Goal: Task Accomplishment & Management: Manage account settings

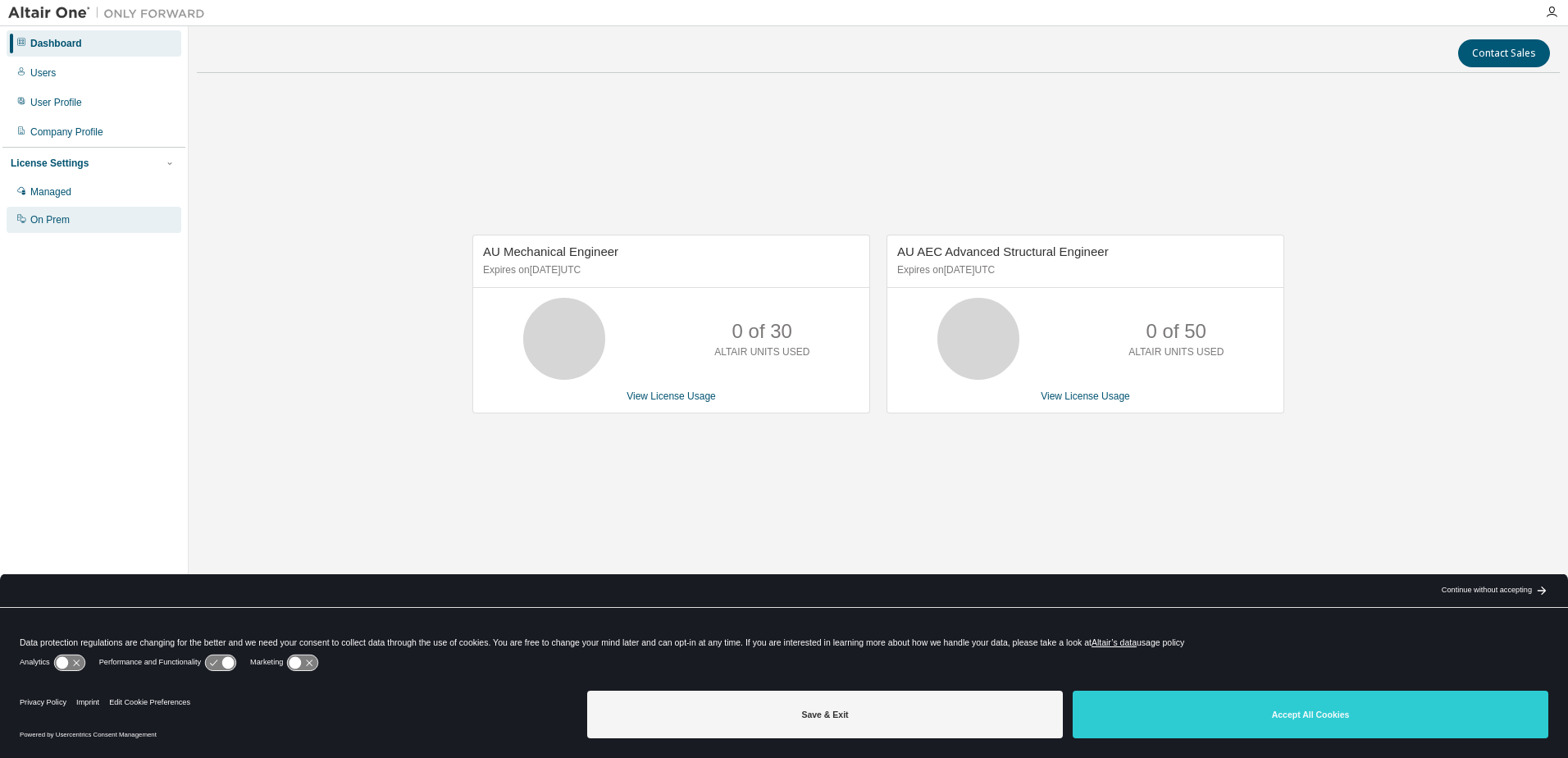
click at [59, 221] on div "On Prem" at bounding box center [50, 220] width 39 height 13
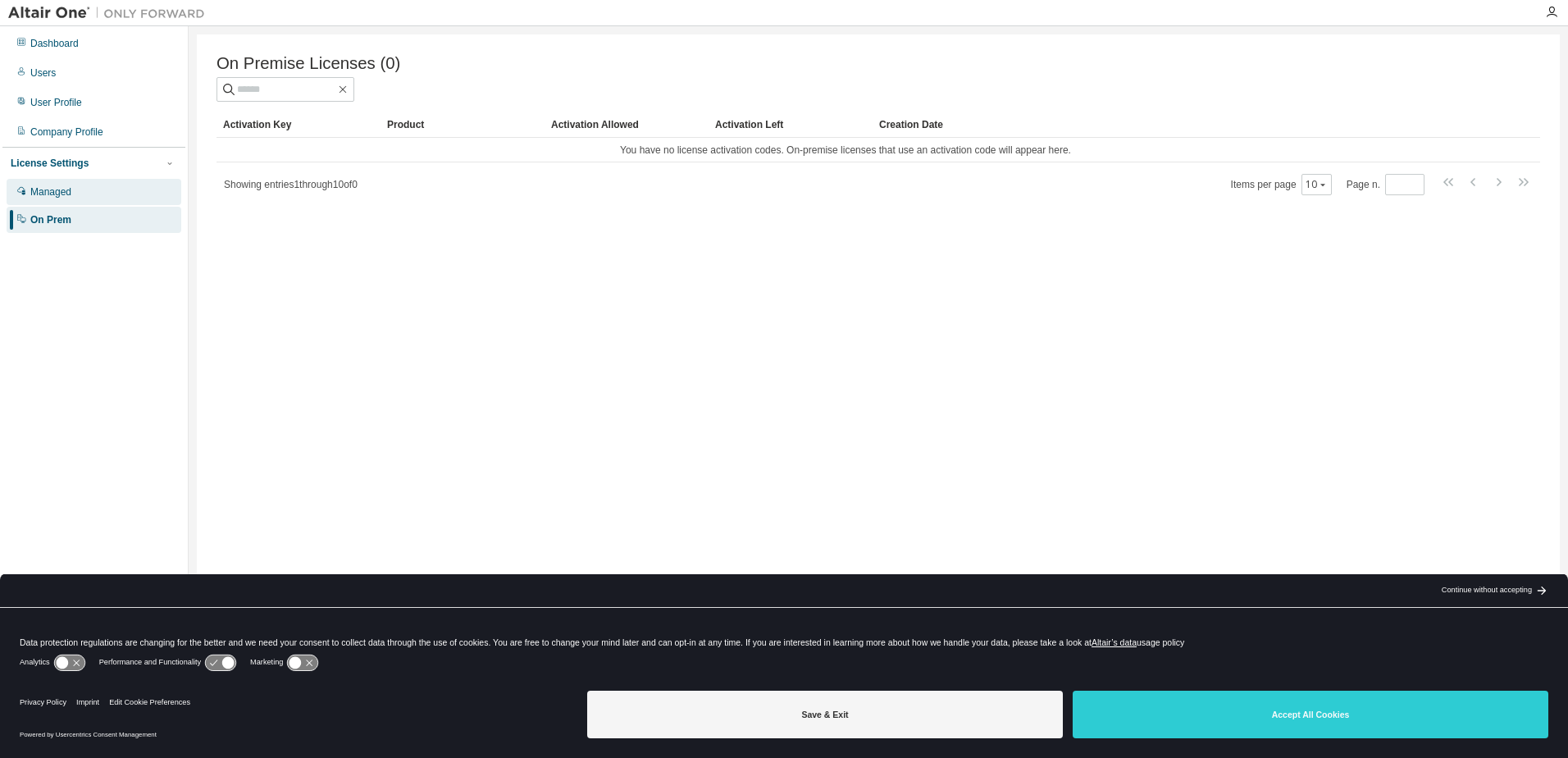
click at [64, 195] on div "Managed" at bounding box center [51, 192] width 41 height 13
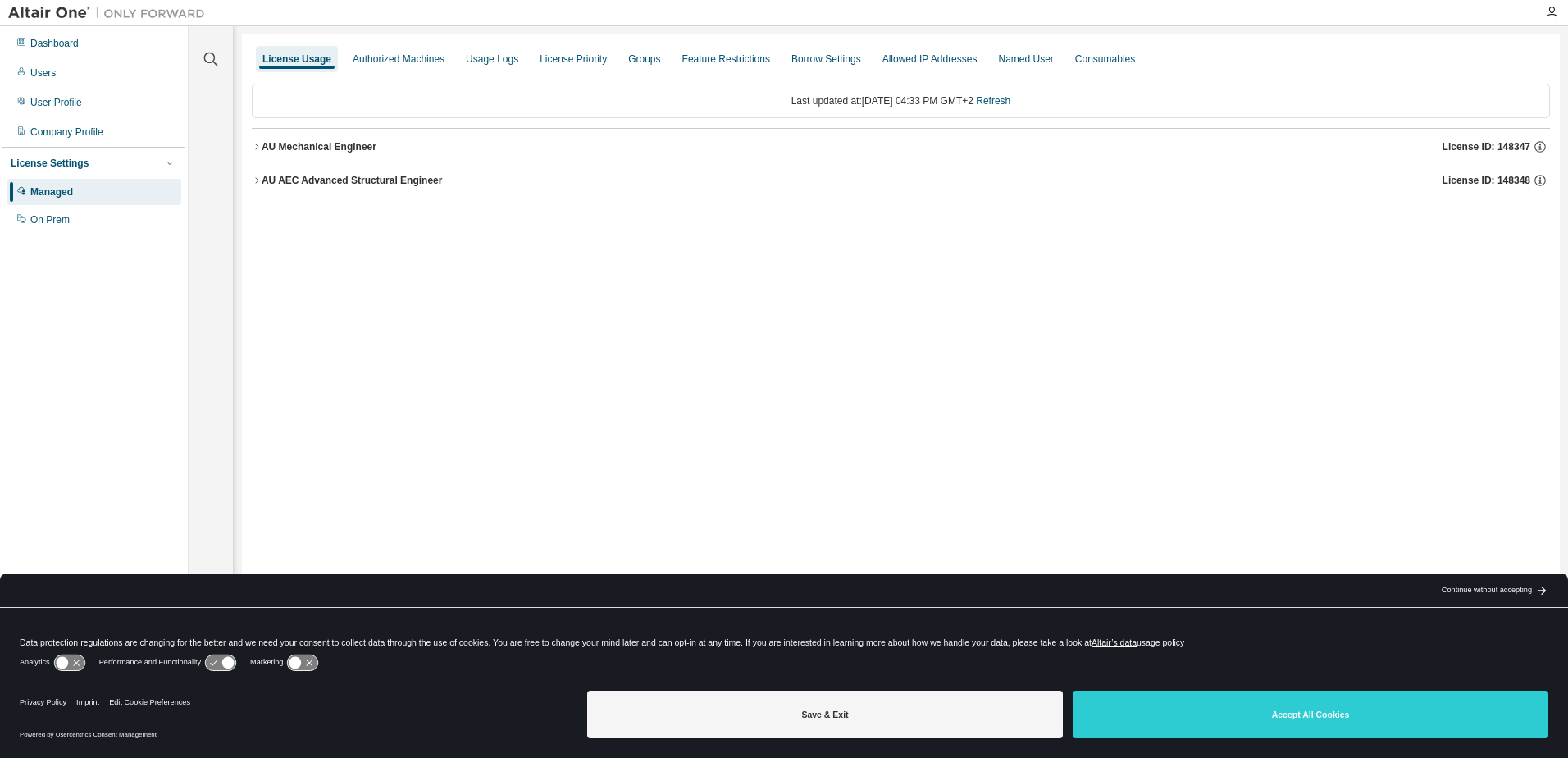
click at [339, 147] on div "AU Mechanical Engineer" at bounding box center [319, 147] width 115 height 13
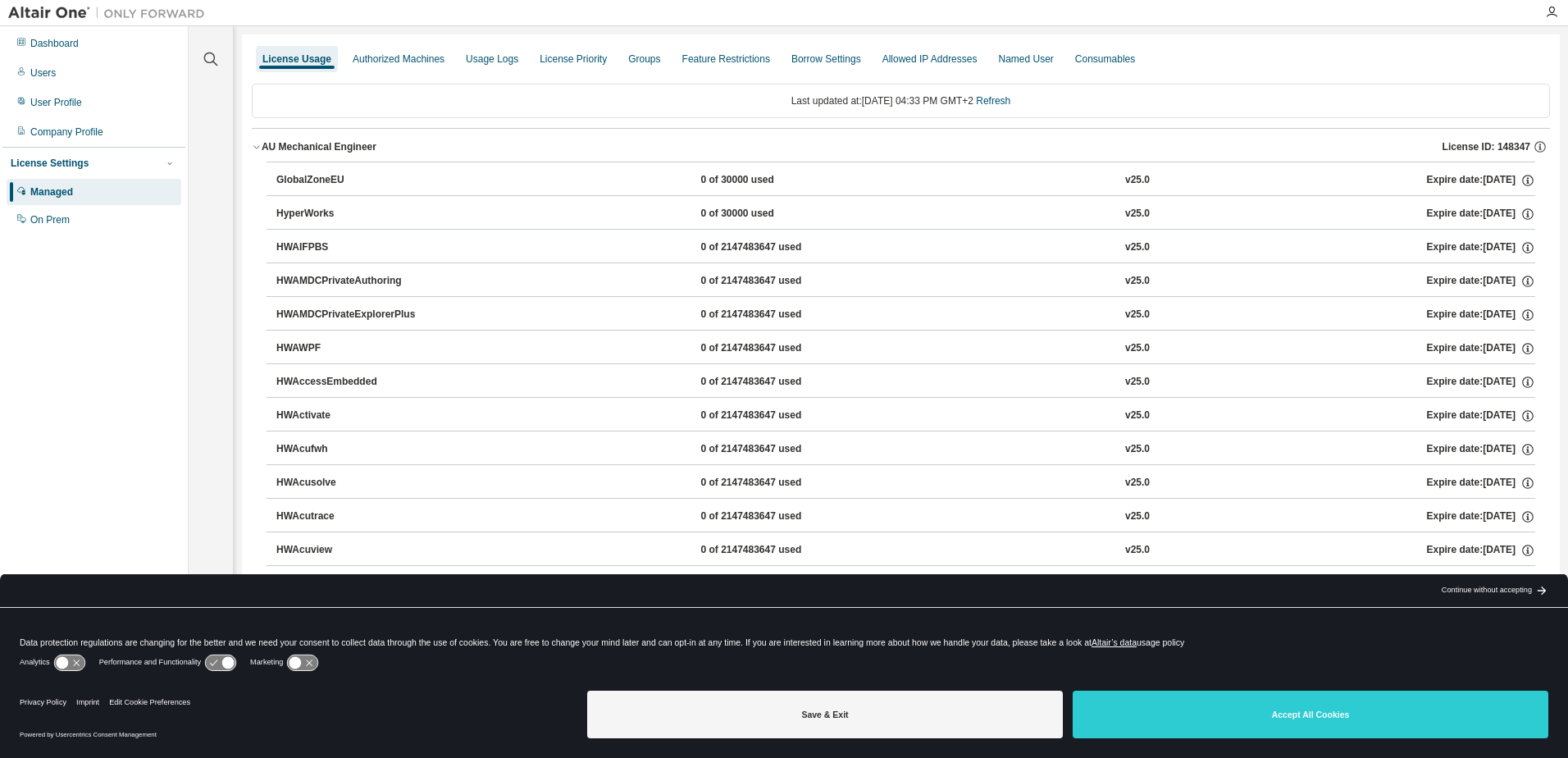
click at [304, 153] on div "AU Mechanical Engineer" at bounding box center [319, 147] width 115 height 13
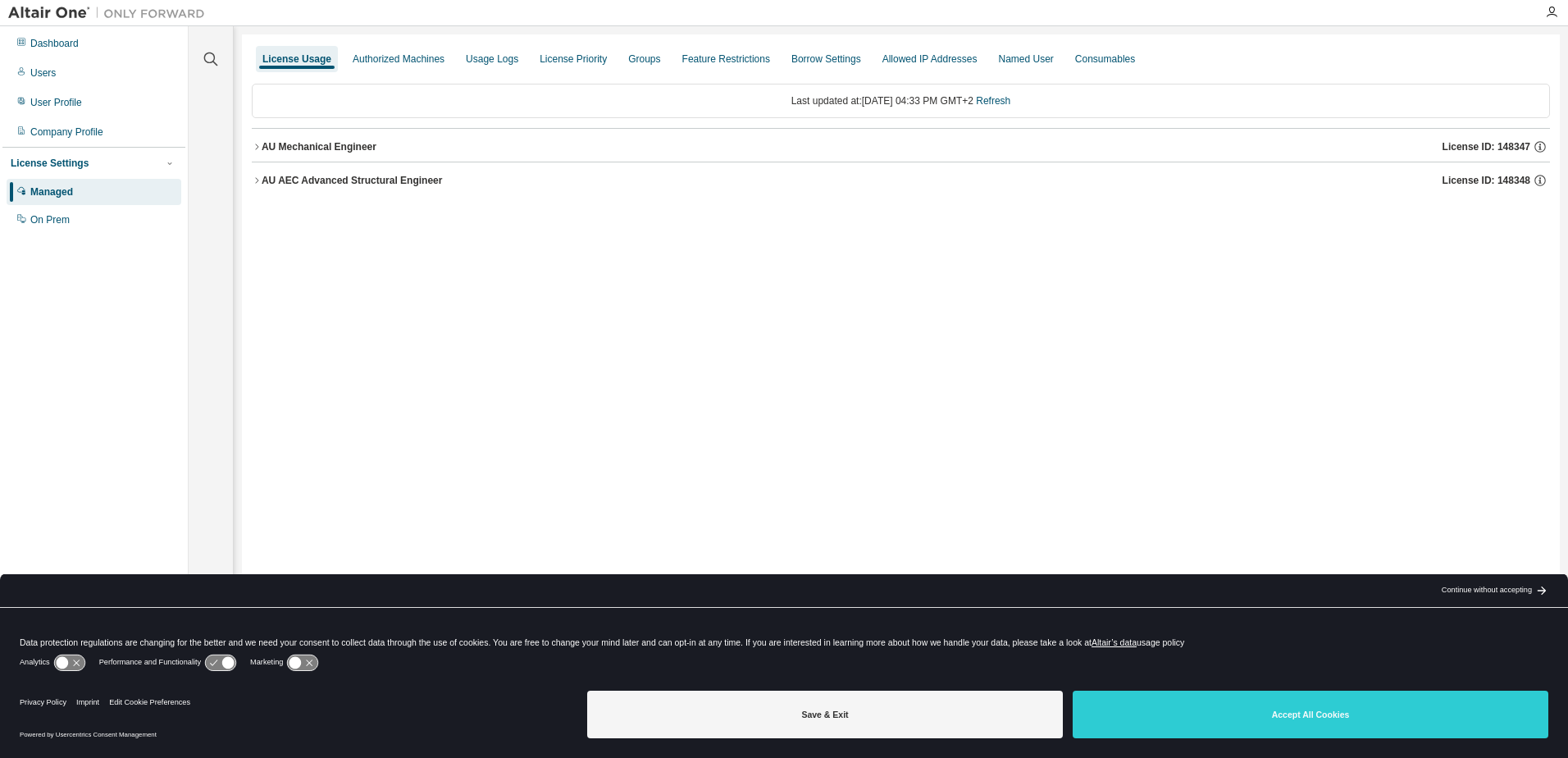
click at [295, 184] on div "AU AEC Advanced Structural Engineer" at bounding box center [352, 180] width 181 height 13
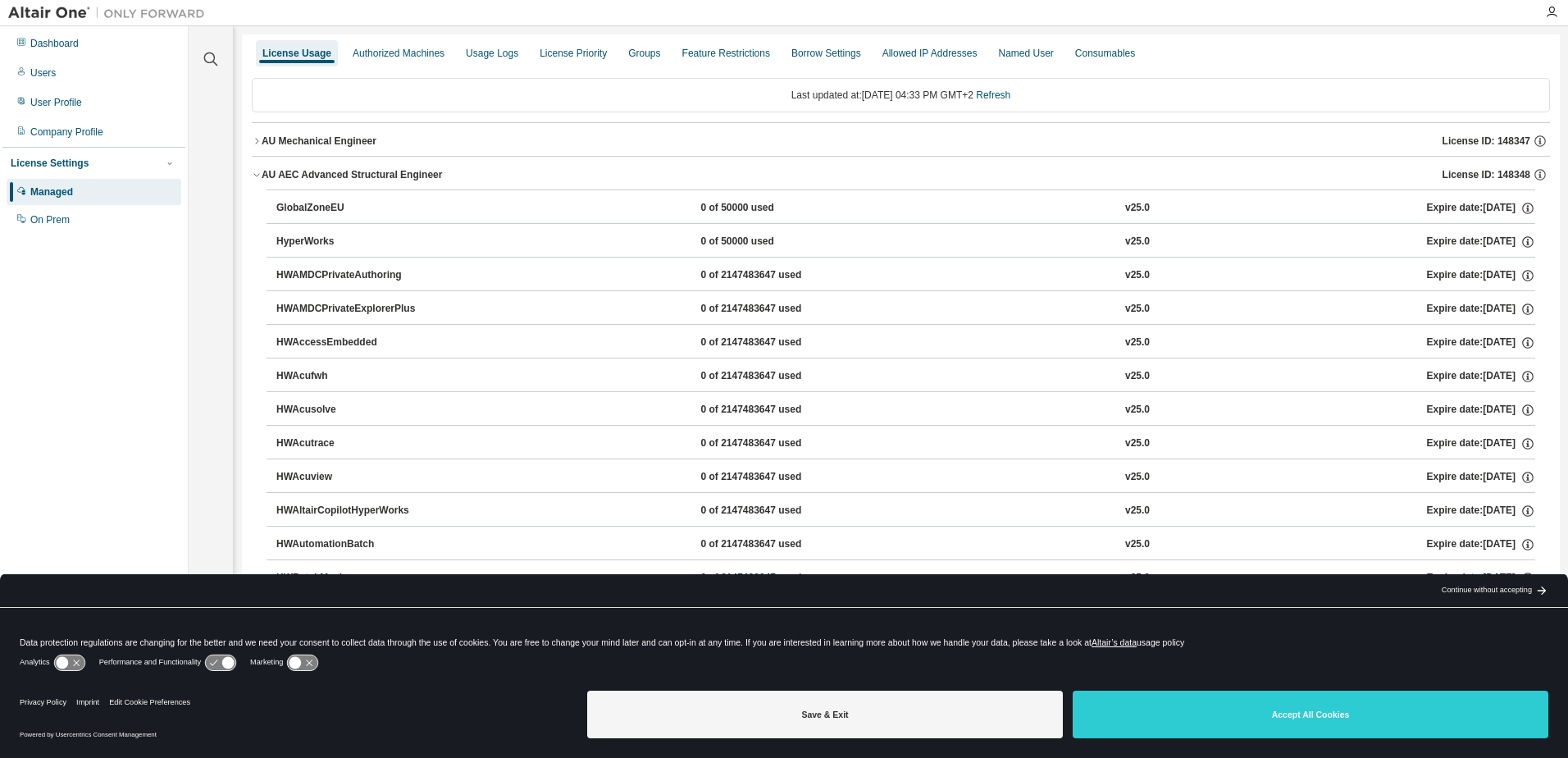
scroll to position [8, 0]
click at [371, 171] on div "AU AEC Advanced Structural Engineer" at bounding box center [352, 174] width 181 height 13
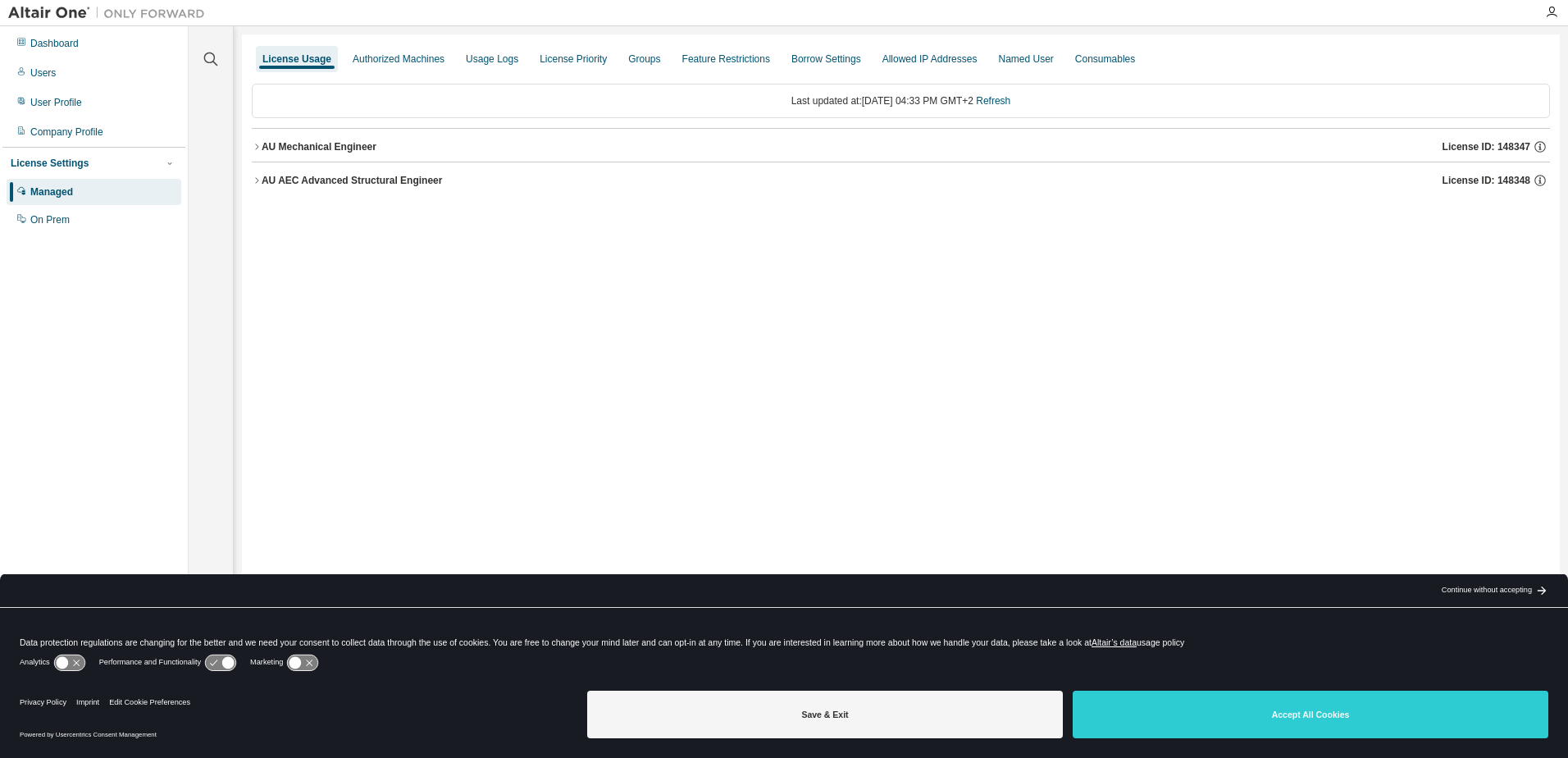
scroll to position [0, 0]
click at [410, 54] on div "Authorized Machines" at bounding box center [399, 59] width 92 height 13
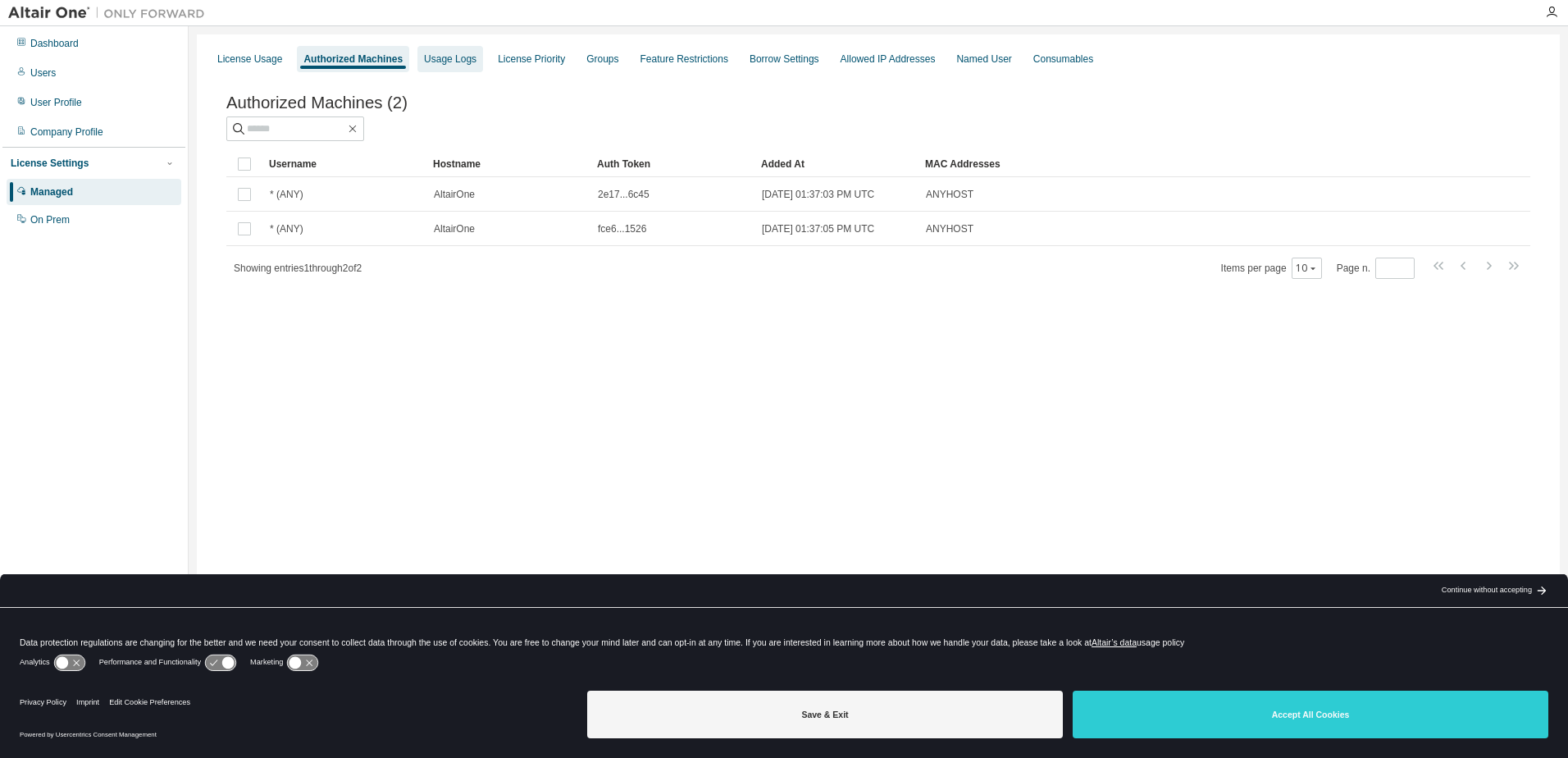
click at [437, 64] on div "Usage Logs" at bounding box center [450, 59] width 53 height 13
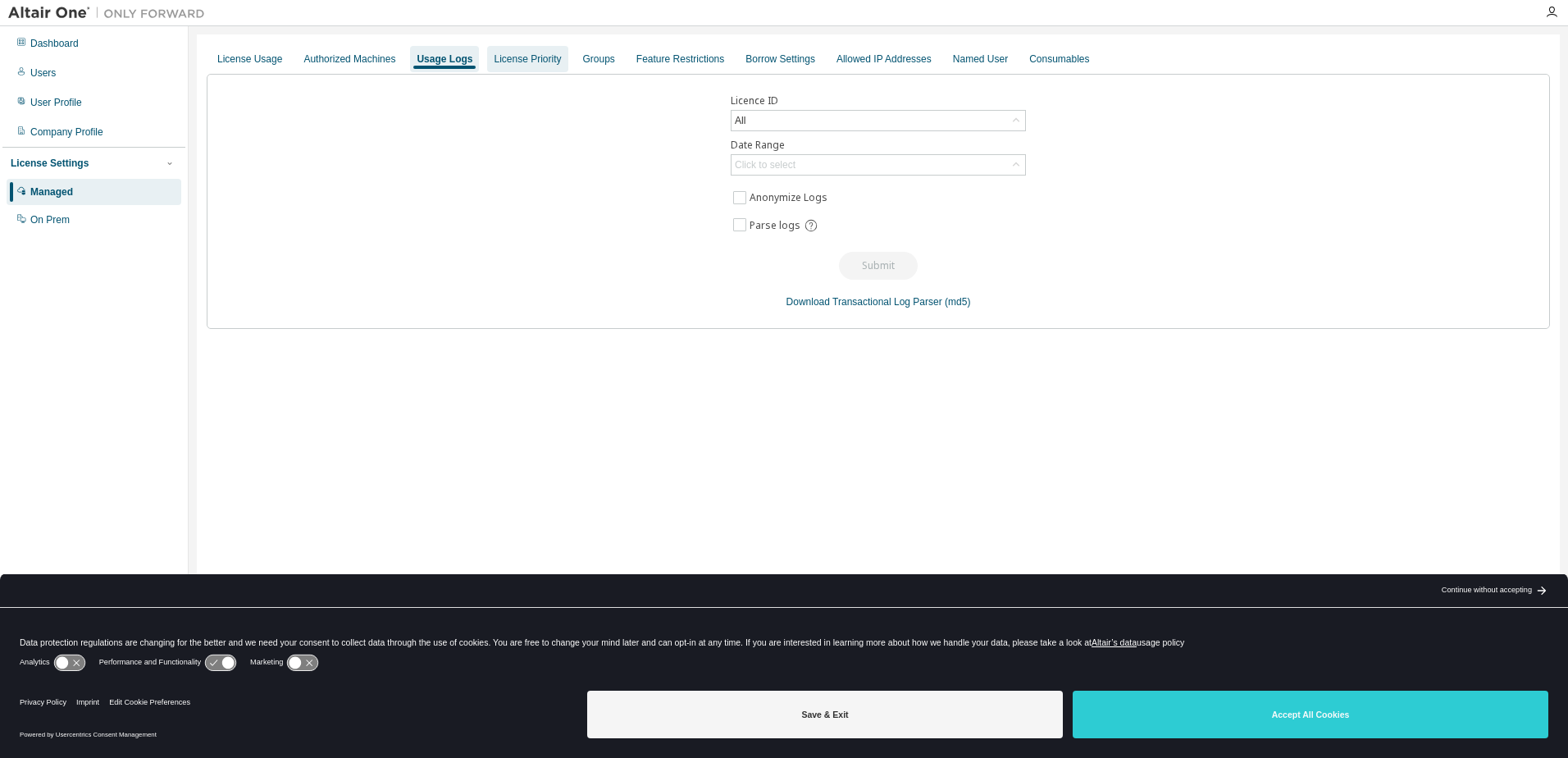
click at [494, 64] on div "License Priority" at bounding box center [527, 59] width 67 height 13
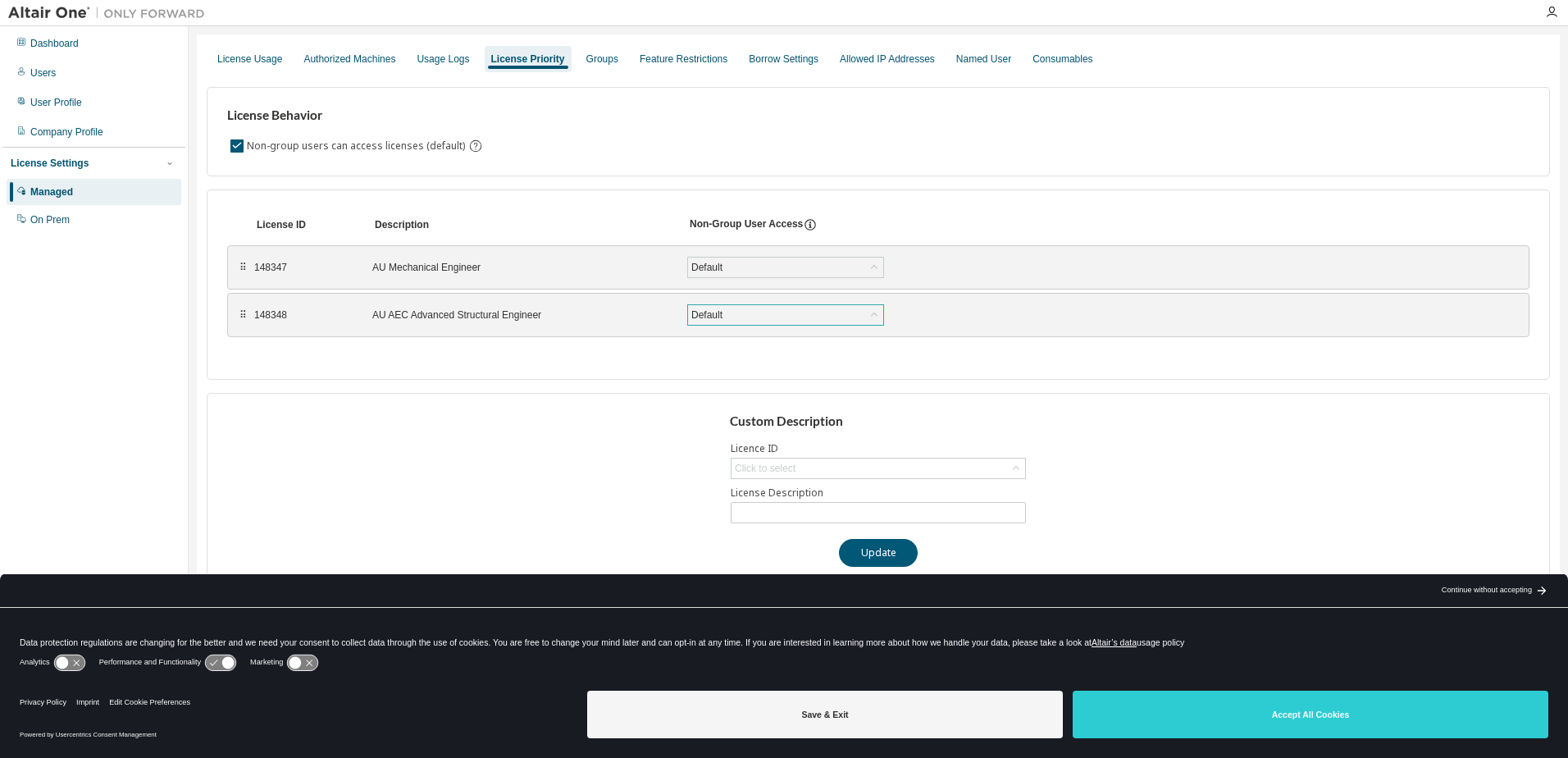
click at [720, 320] on div "Default" at bounding box center [707, 315] width 36 height 18
click at [543, 417] on div "Custom Description Licence ID Click to select License Description Update" at bounding box center [878, 490] width 1343 height 195
click at [594, 54] on div "Groups" at bounding box center [601, 59] width 32 height 13
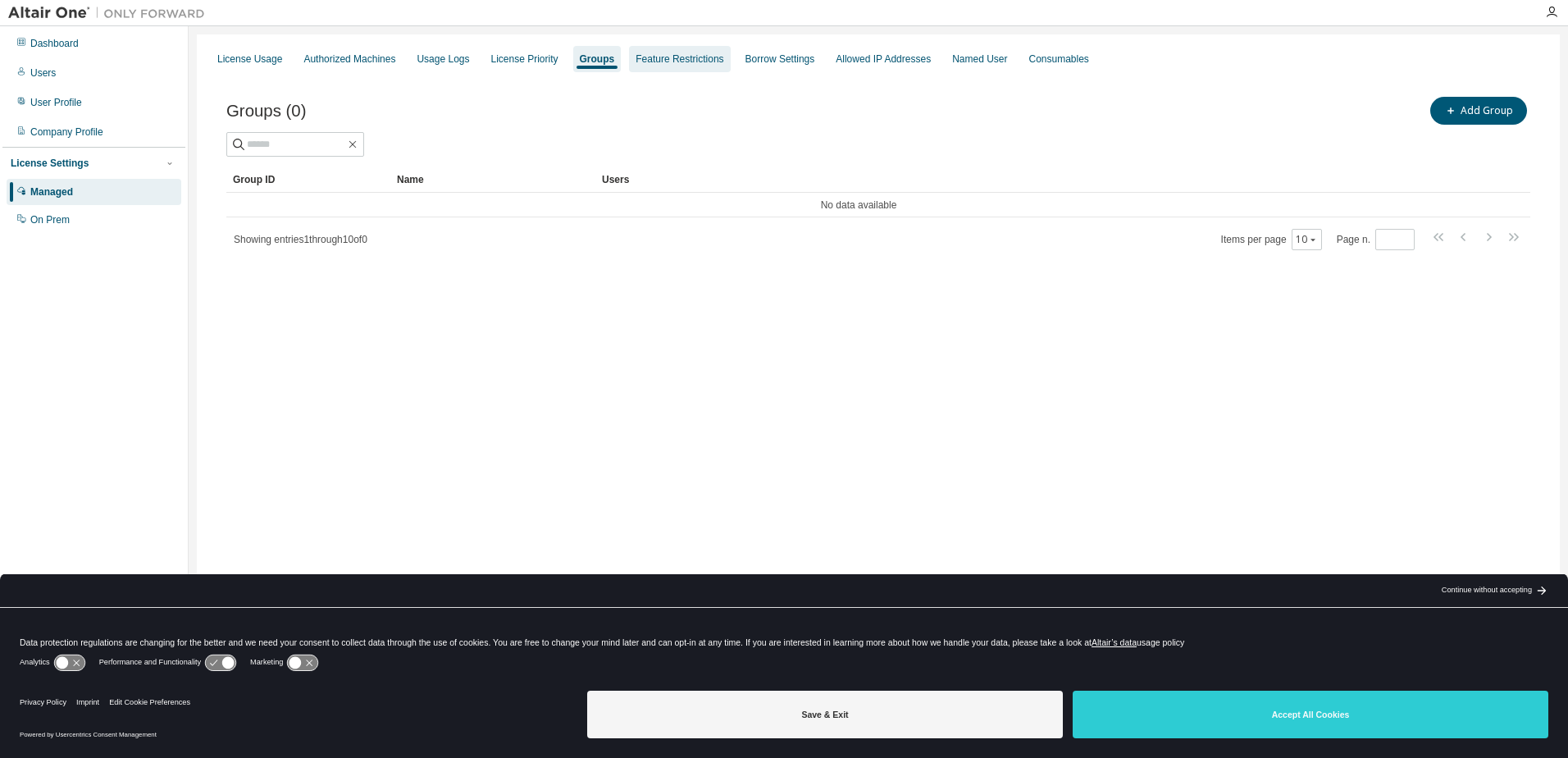
click at [675, 62] on div "Feature Restrictions" at bounding box center [679, 59] width 87 height 13
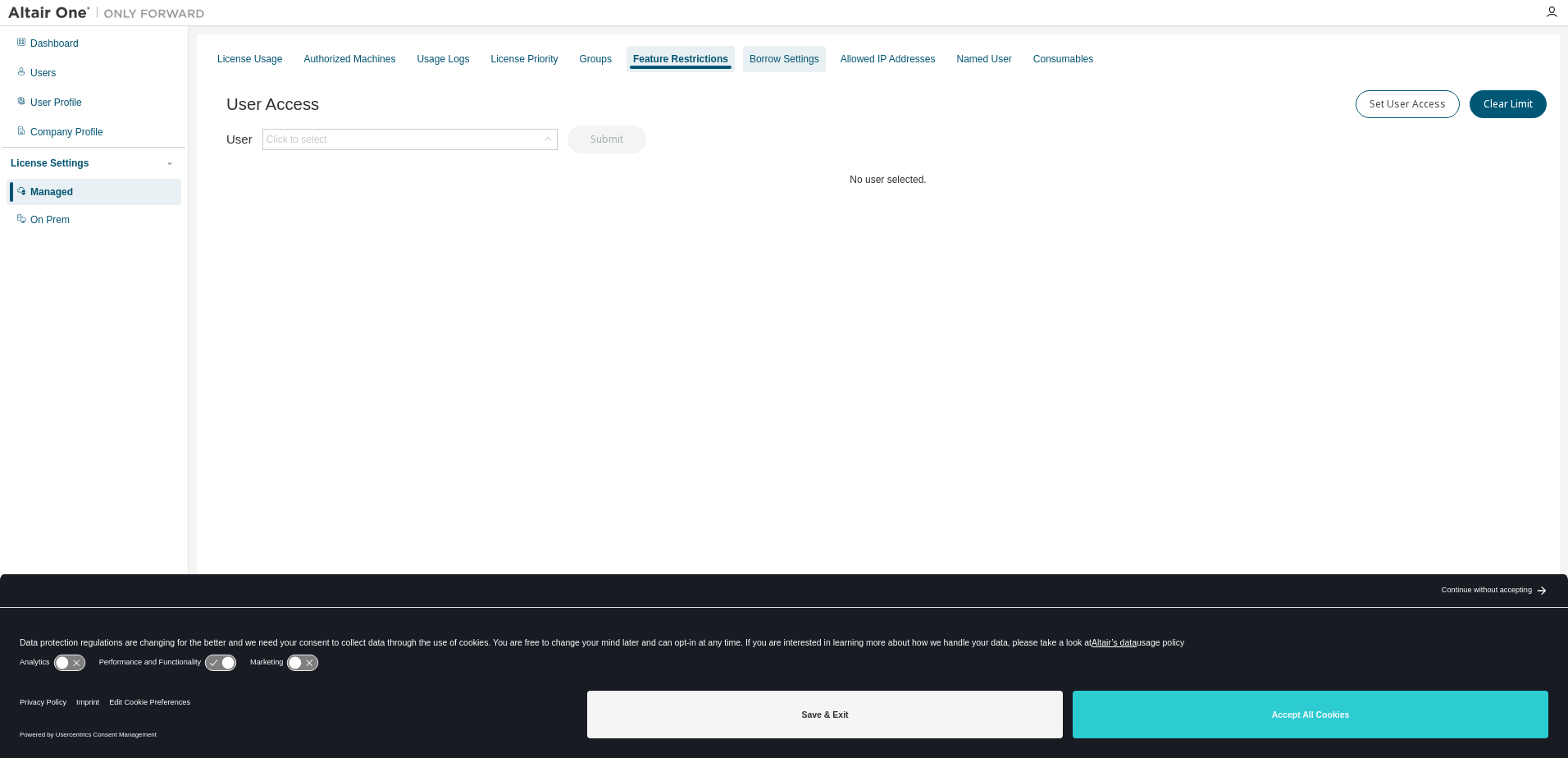
click at [749, 70] on div "Borrow Settings" at bounding box center [784, 59] width 82 height 26
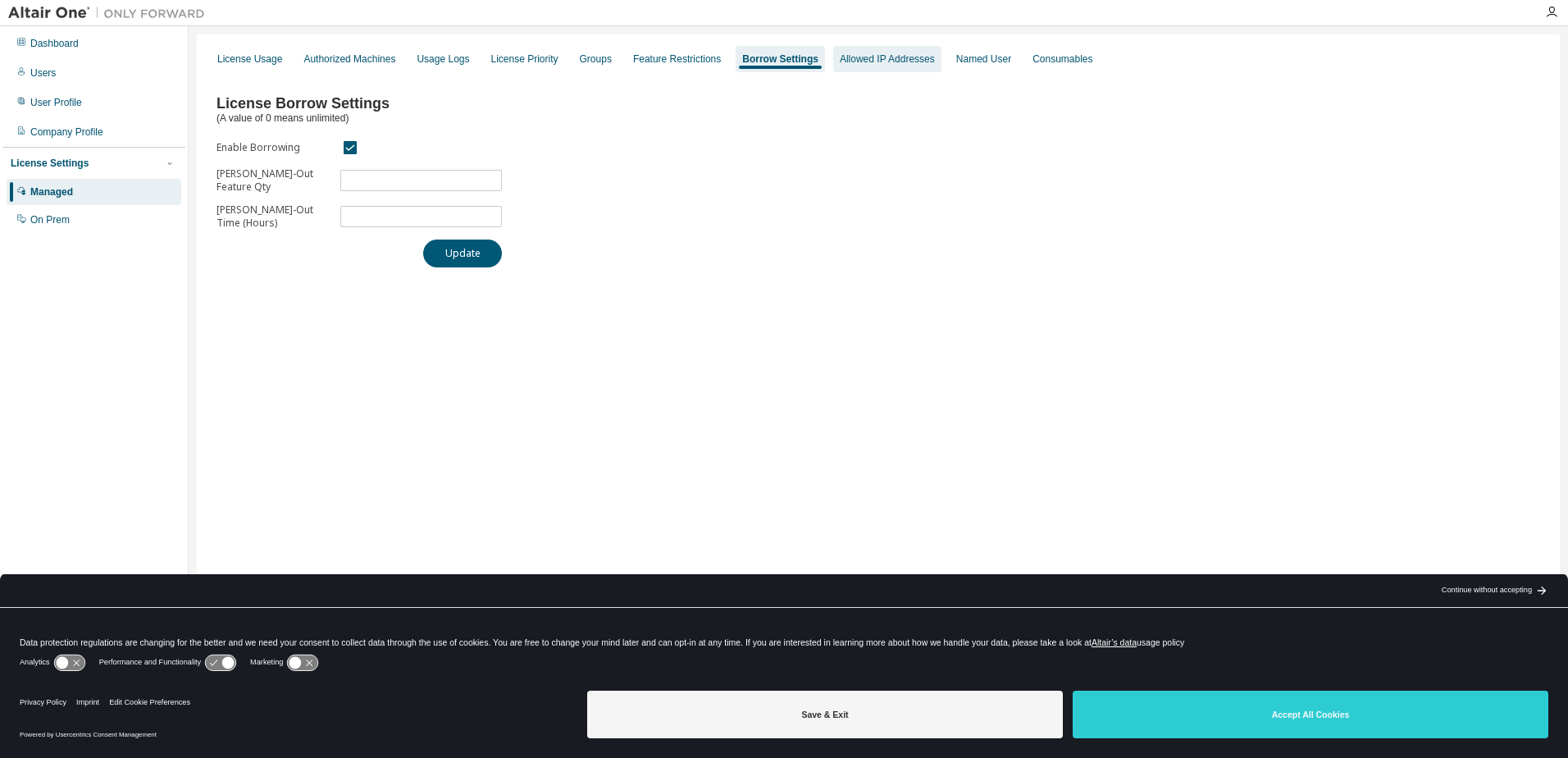
click at [851, 64] on div "Allowed IP Addresses" at bounding box center [886, 59] width 95 height 13
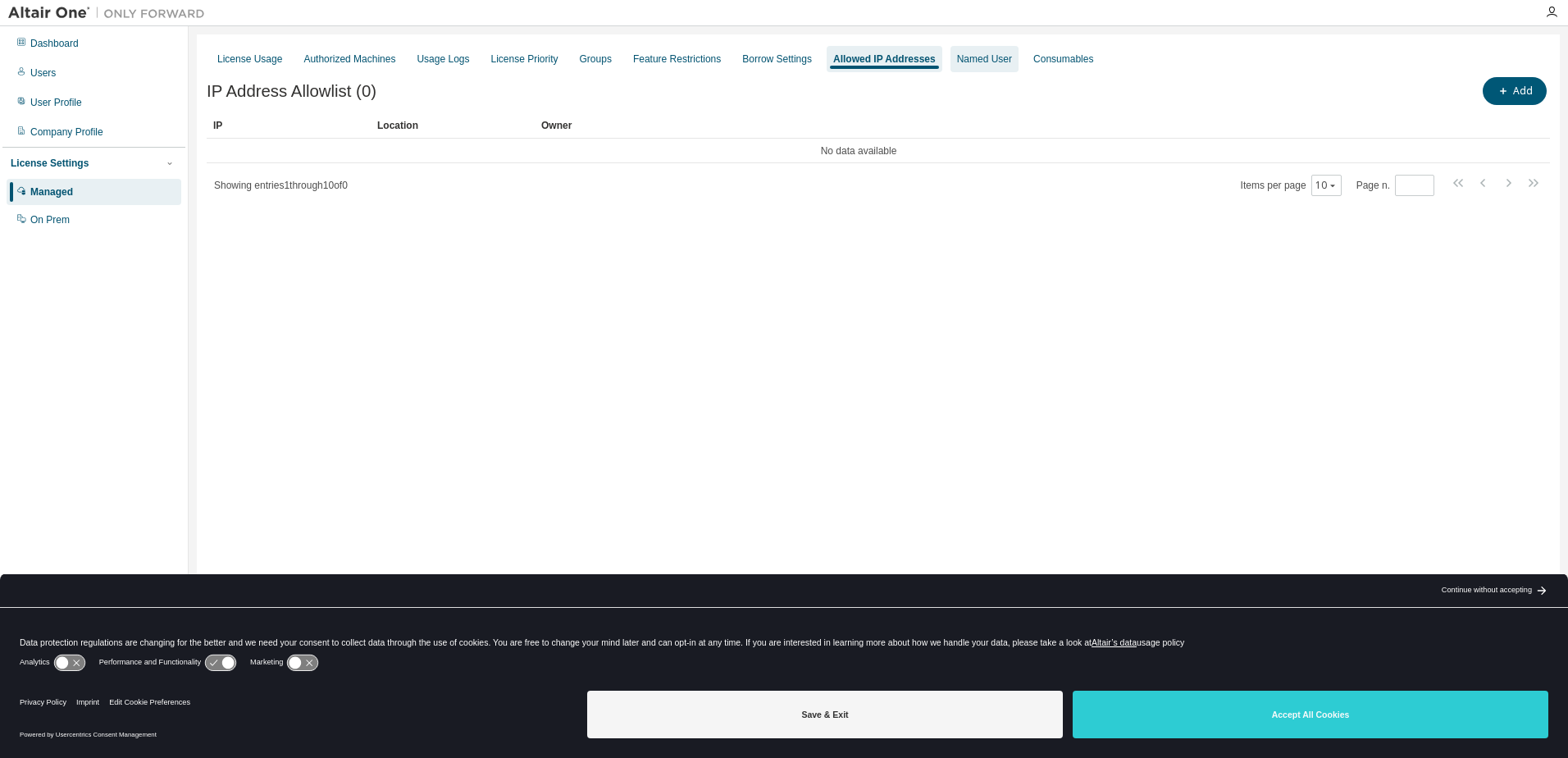
click at [964, 68] on div "Named User" at bounding box center [984, 59] width 68 height 26
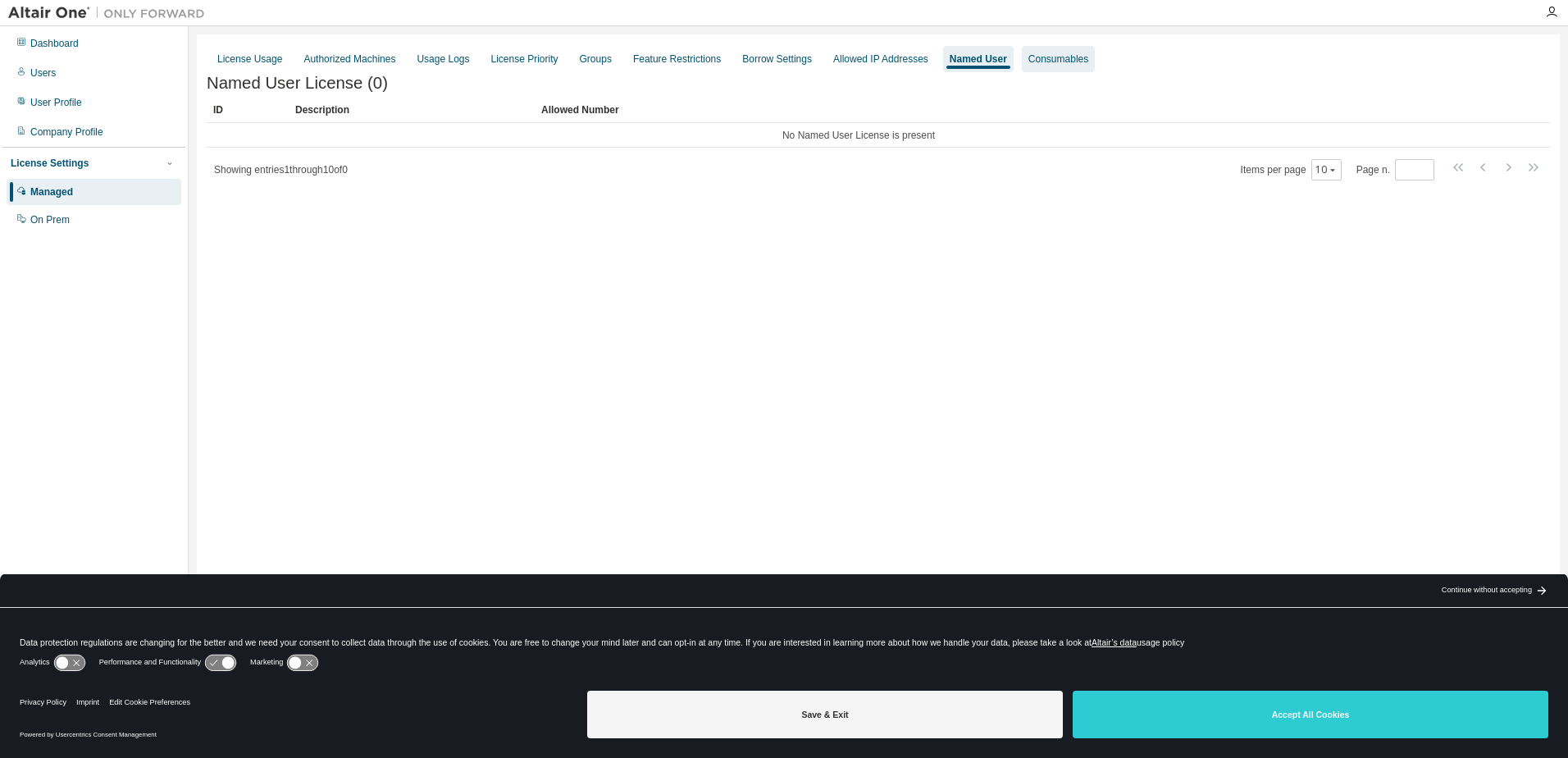
click at [1028, 61] on div "Consumables" at bounding box center [1058, 59] width 59 height 13
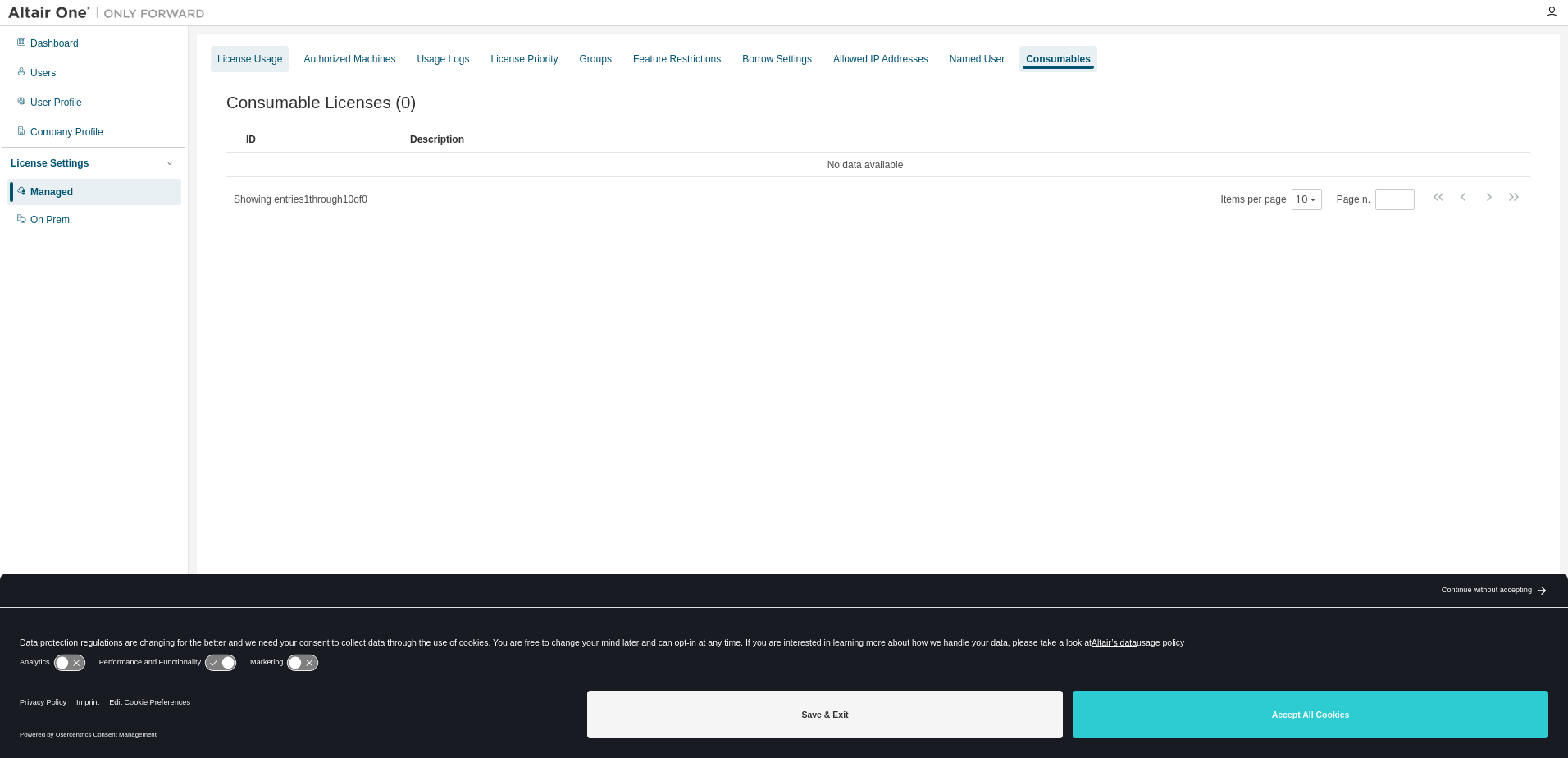
click at [260, 56] on div "License Usage" at bounding box center [250, 59] width 65 height 13
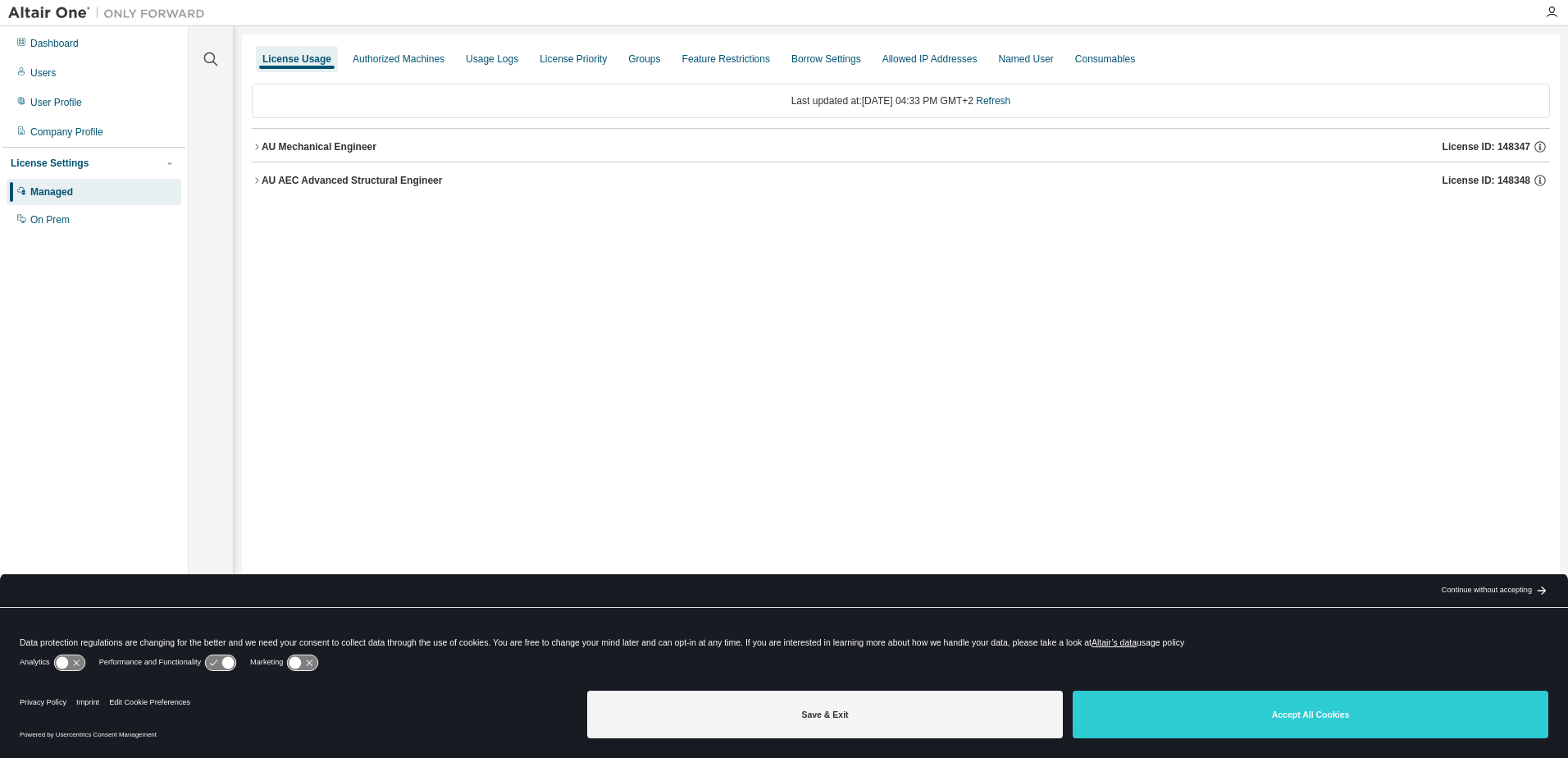
click at [283, 144] on div "AU Mechanical Engineer" at bounding box center [319, 147] width 115 height 13
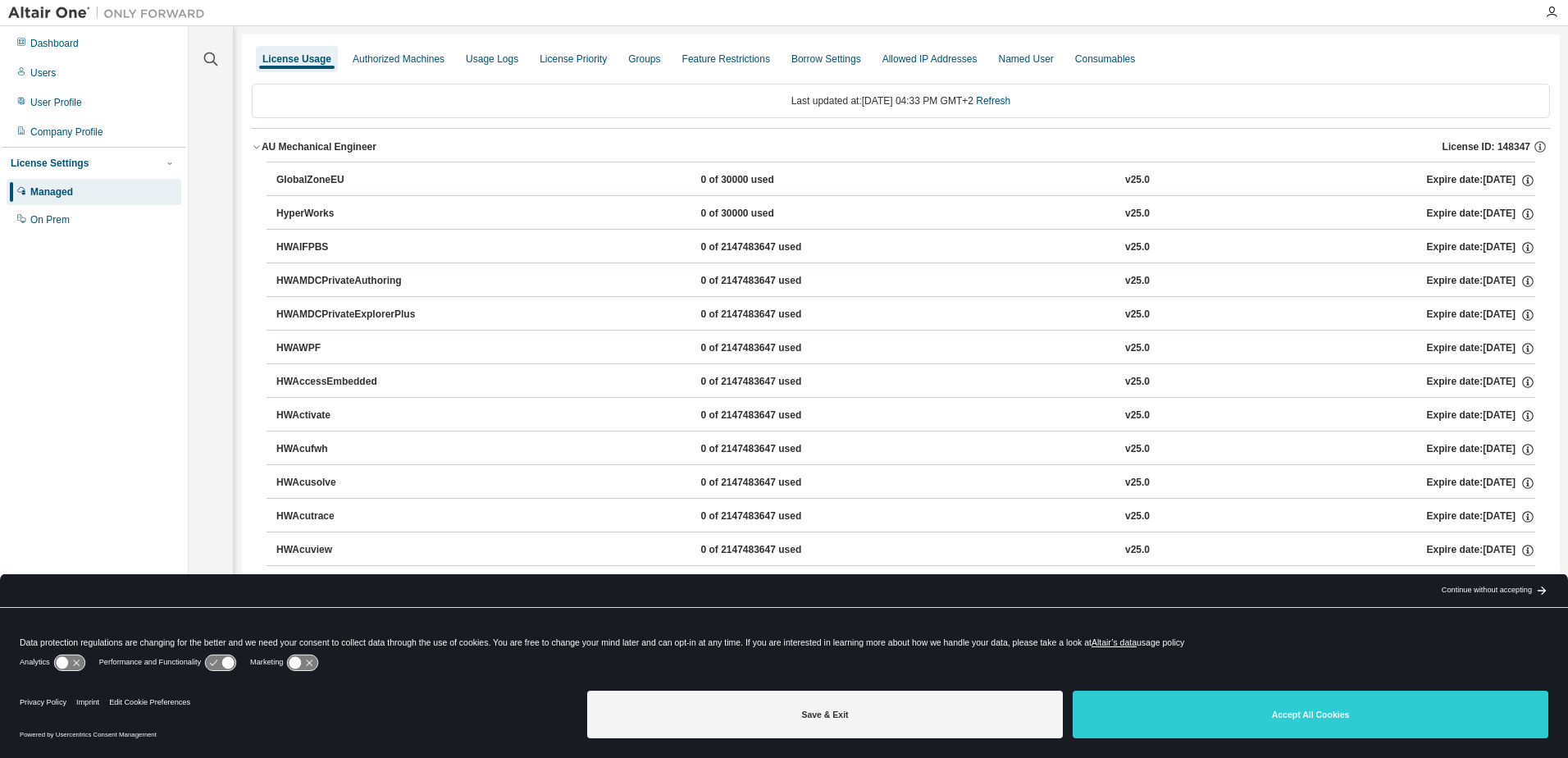
click at [258, 147] on icon "button" at bounding box center [256, 147] width 6 height 3
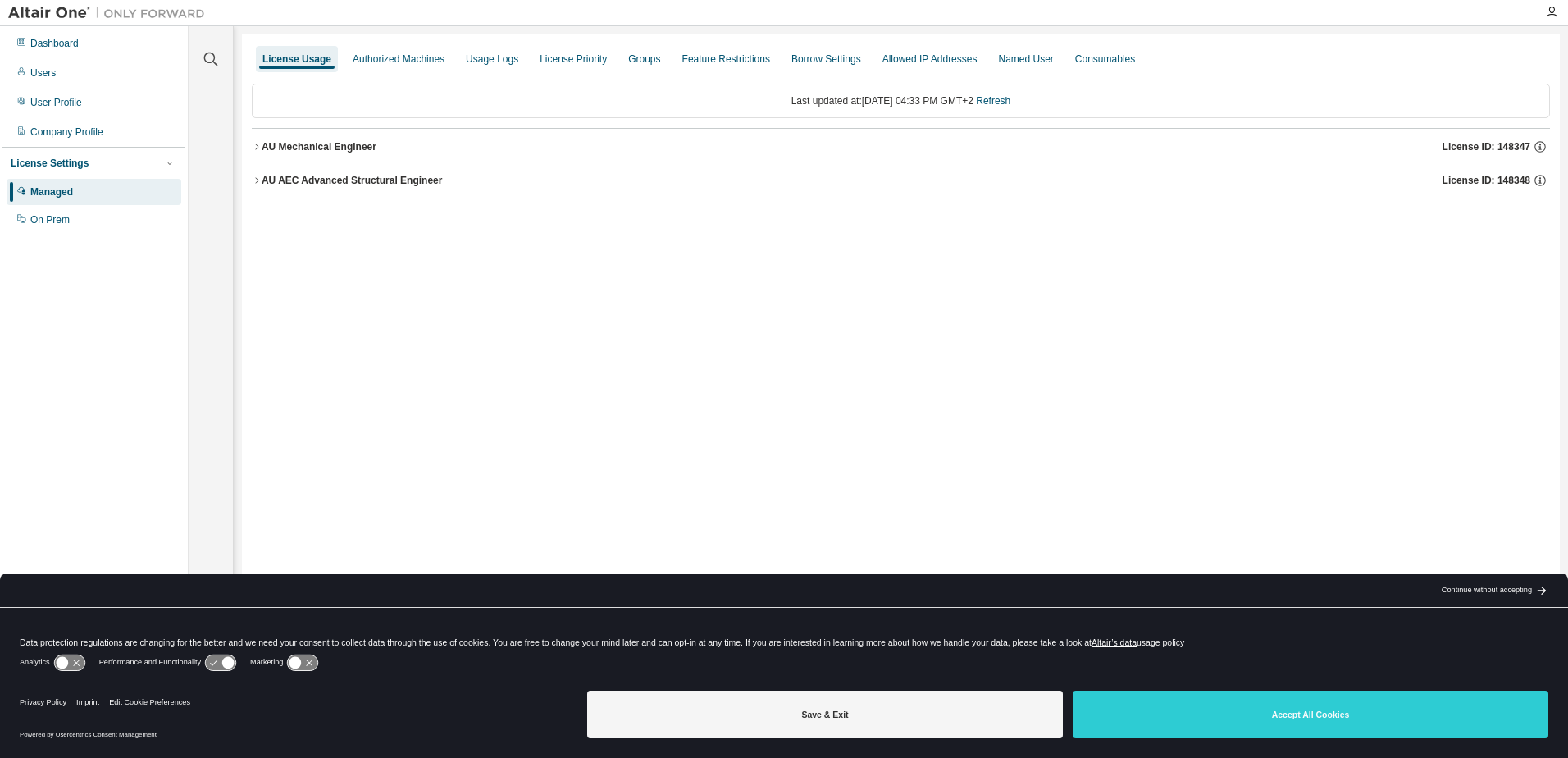
click at [64, 194] on div "Managed" at bounding box center [52, 192] width 42 height 13
click at [122, 199] on div "Managed" at bounding box center [94, 191] width 175 height 26
click at [319, 140] on div "AU Mechanical Engineer" at bounding box center [319, 147] width 115 height 13
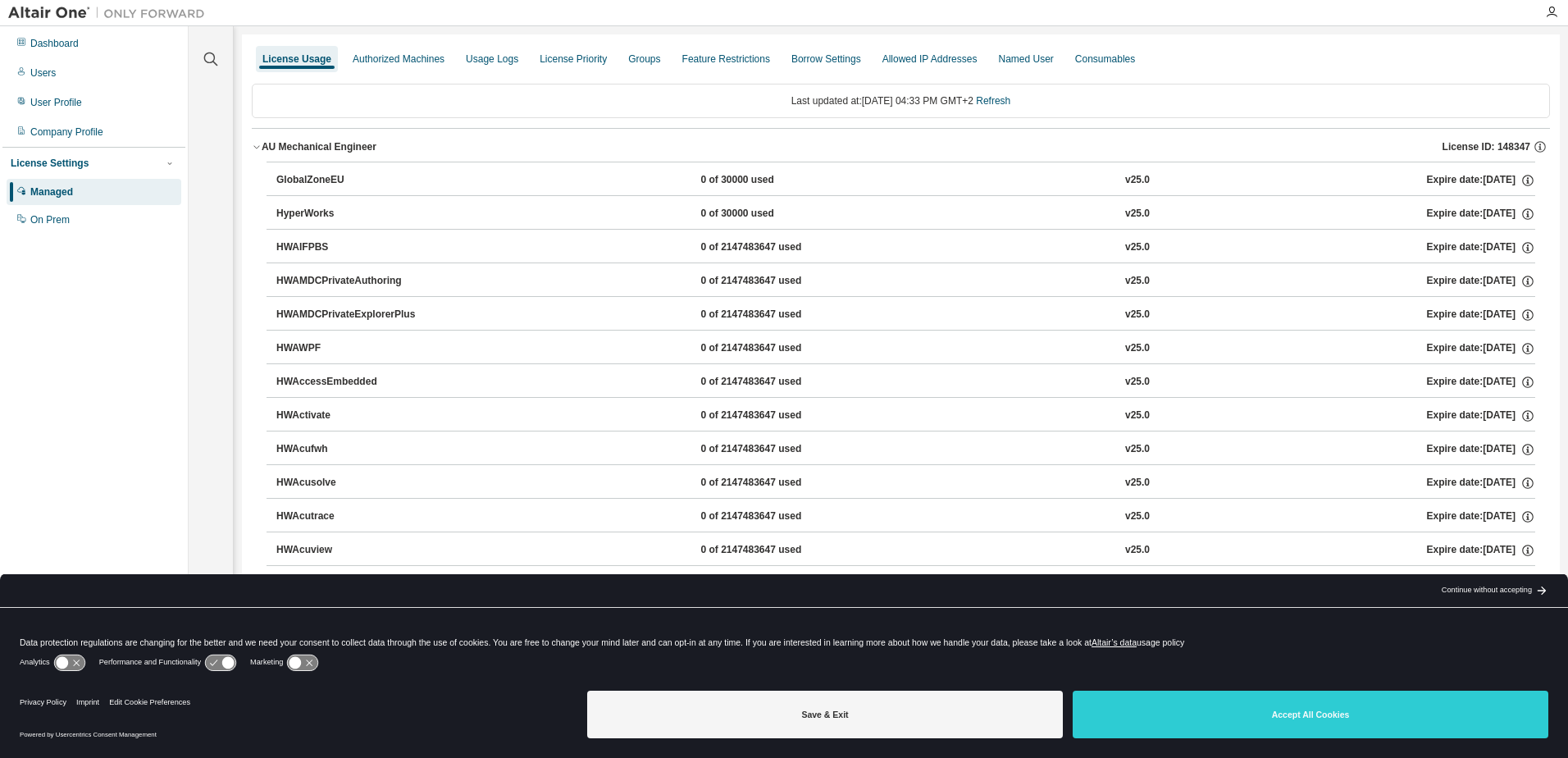
click at [318, 143] on div "AU Mechanical Engineer" at bounding box center [319, 147] width 115 height 13
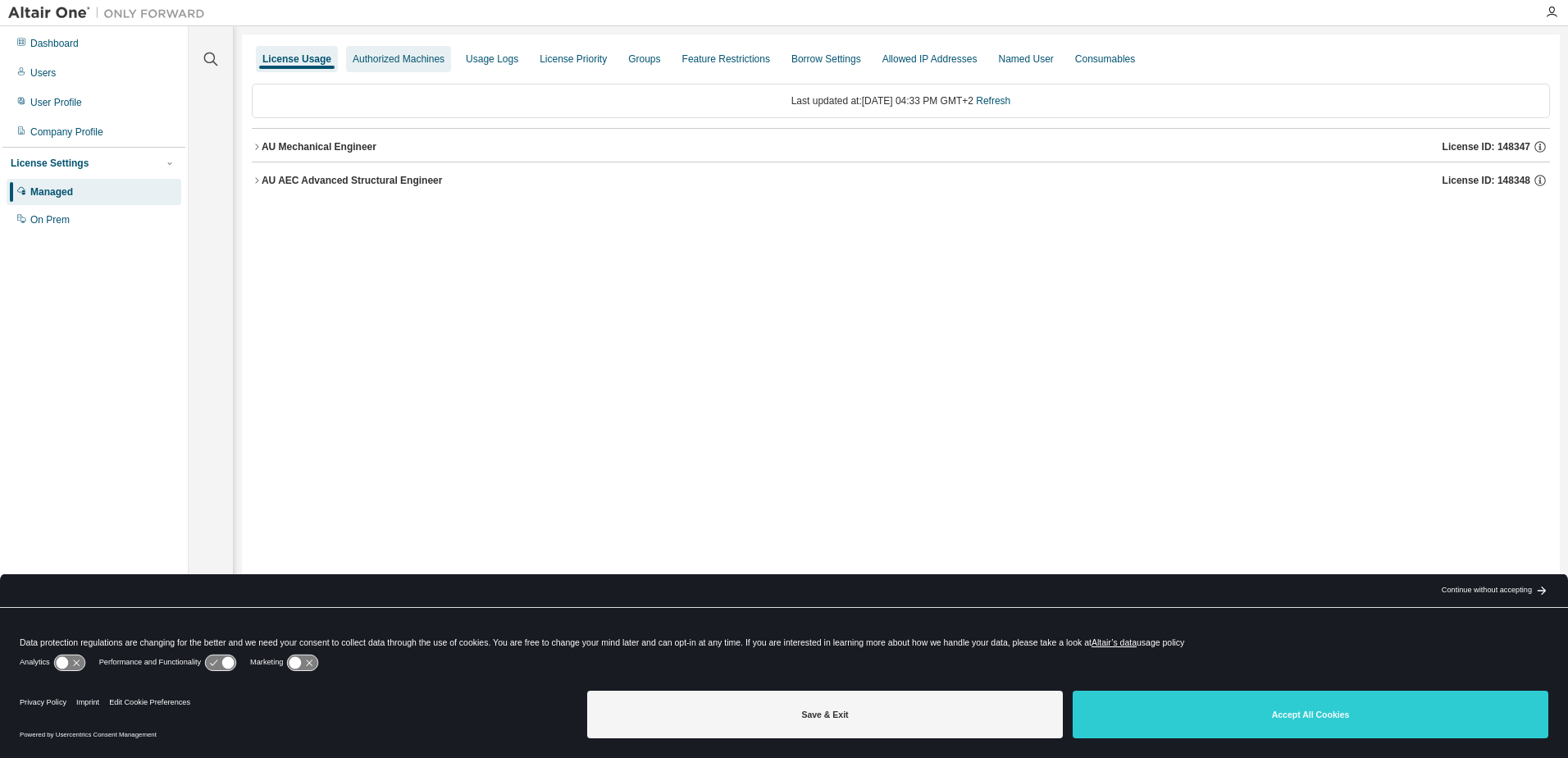
click at [371, 65] on div "Authorized Machines" at bounding box center [398, 59] width 105 height 26
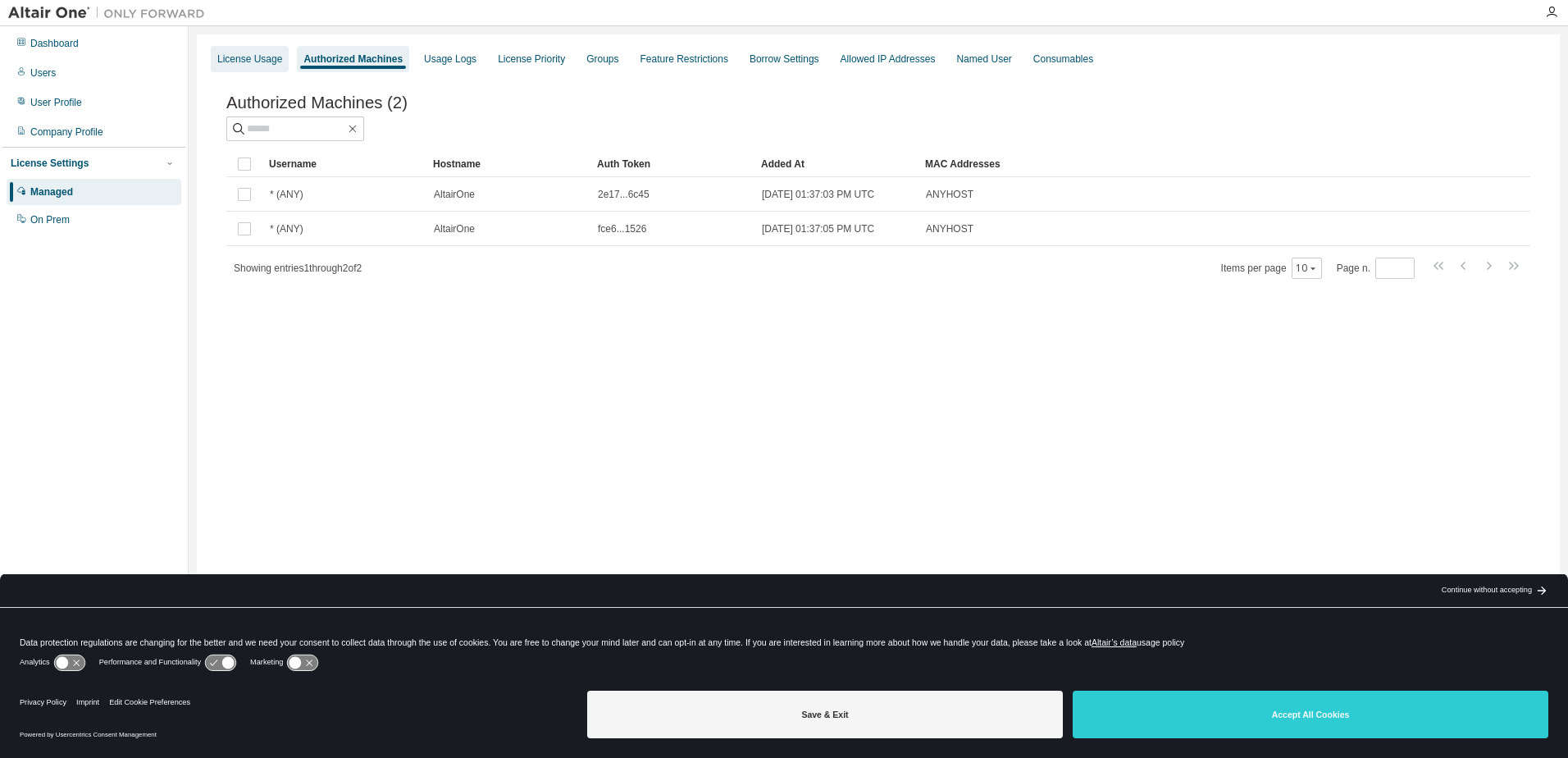
click at [275, 61] on div "License Usage" at bounding box center [250, 59] width 65 height 13
